Goal: Navigation & Orientation: Find specific page/section

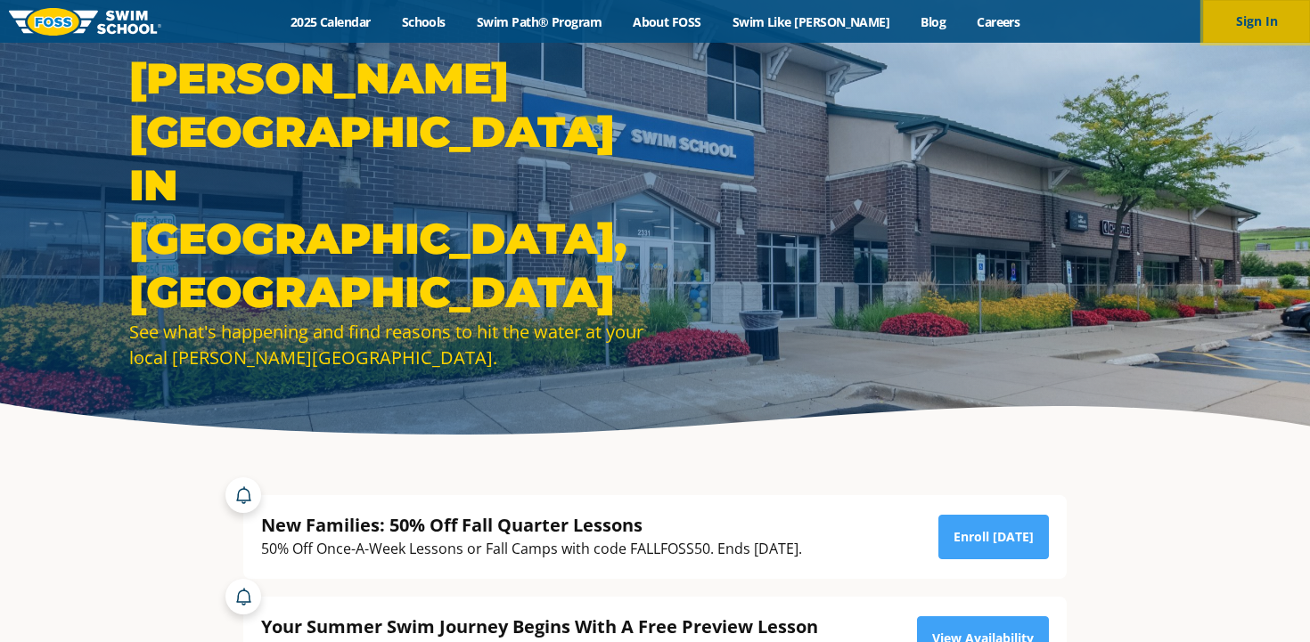
click at [1261, 18] on button "Sign In" at bounding box center [1256, 21] width 107 height 43
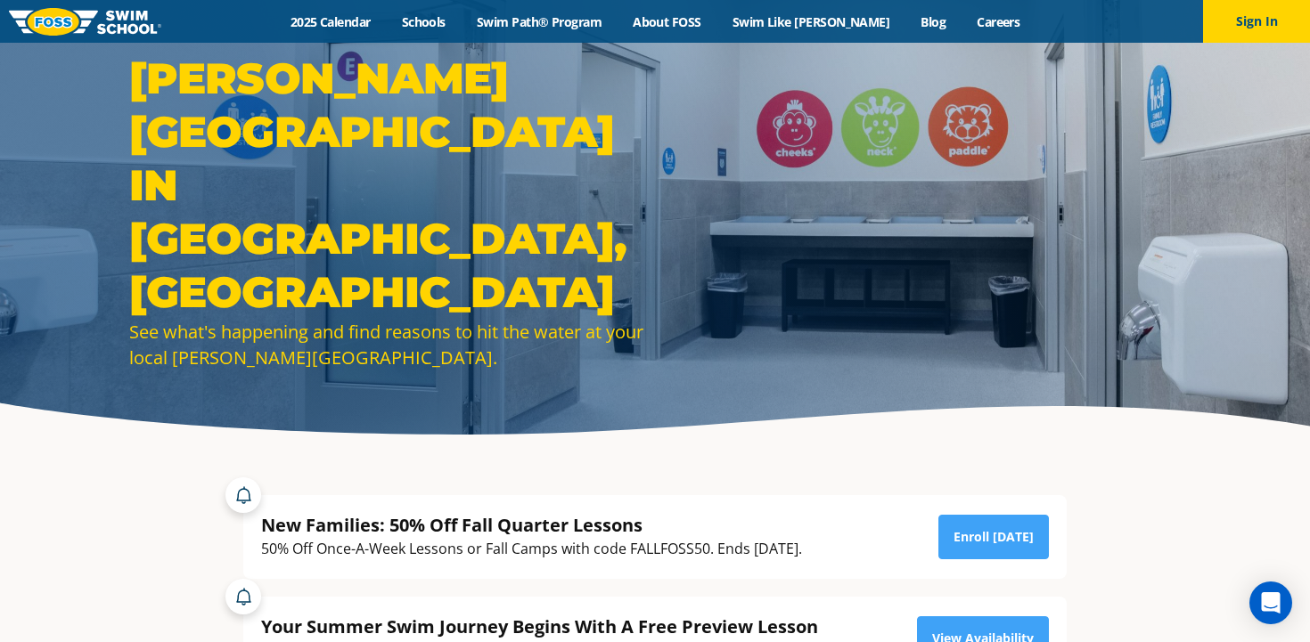
click at [380, 30] on div "Menu 2025 Calendar Schools Swim Path® Program About [PERSON_NAME] Swim Like [PE…" at bounding box center [655, 21] width 1310 height 43
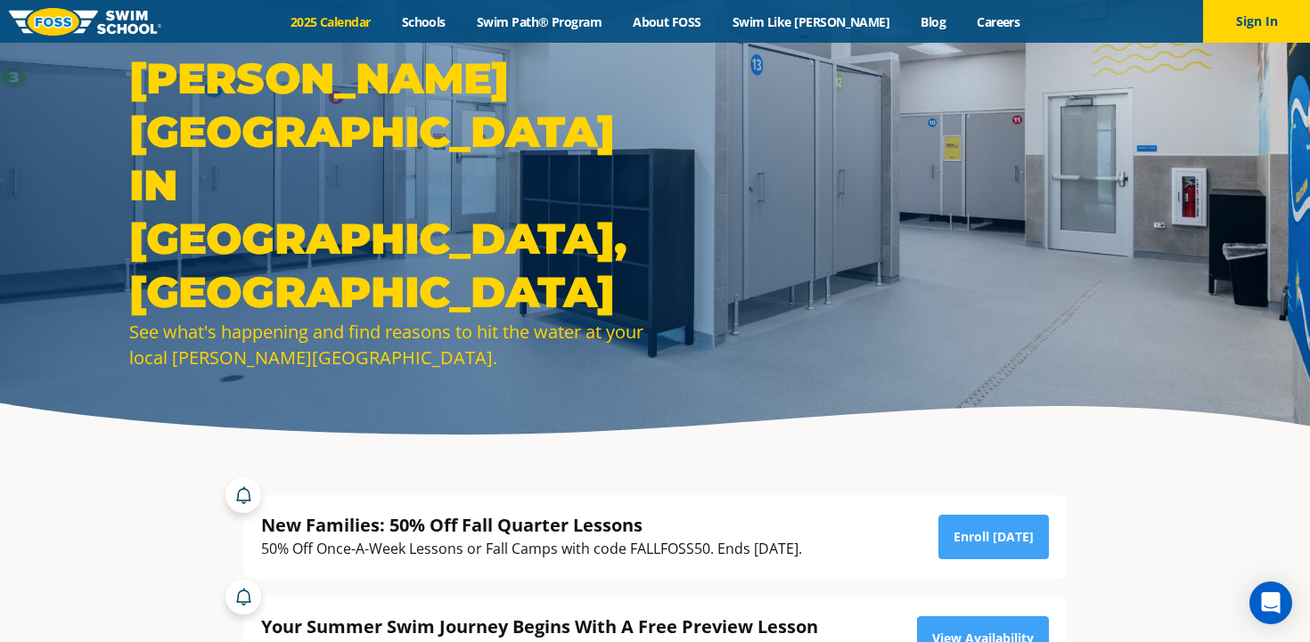
click at [380, 20] on link "2025 Calendar" at bounding box center [329, 21] width 111 height 17
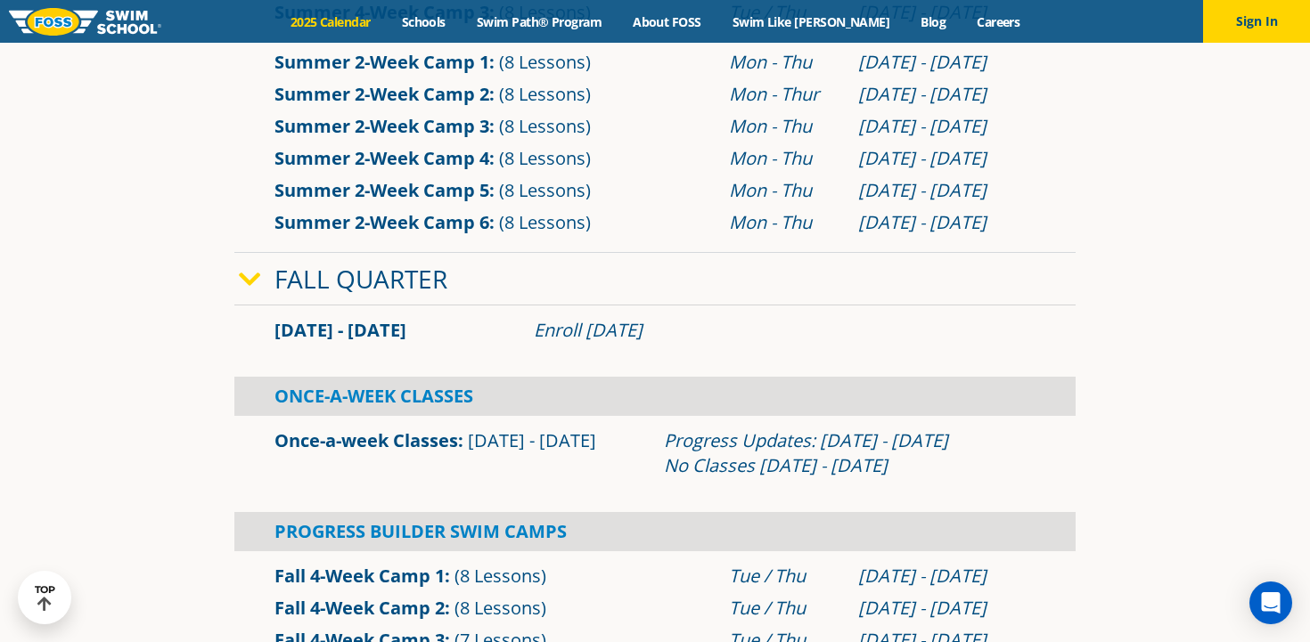
scroll to position [936, 0]
